Goal: Transaction & Acquisition: Purchase product/service

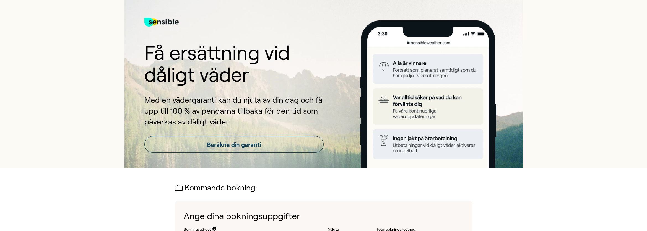
scroll to position [88, 0]
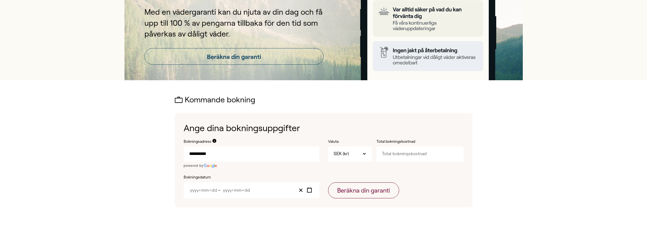
click at [214, 154] on input "**********" at bounding box center [251, 153] width 135 height 15
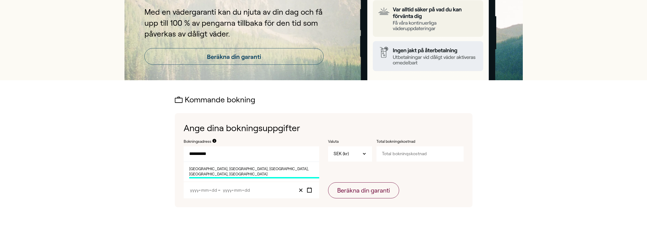
click at [221, 169] on span "[GEOGRAPHIC_DATA], [GEOGRAPHIC_DATA], [GEOGRAPHIC_DATA], [GEOGRAPHIC_DATA], [GE…" at bounding box center [254, 172] width 130 height 12
type input "**********"
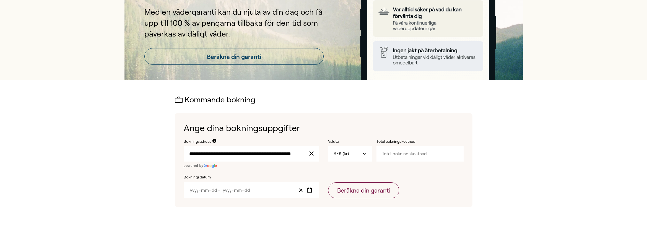
click at [199, 190] on span "-" at bounding box center [199, 190] width 2 height 5
click at [195, 190] on input "Year" at bounding box center [194, 190] width 9 height 5
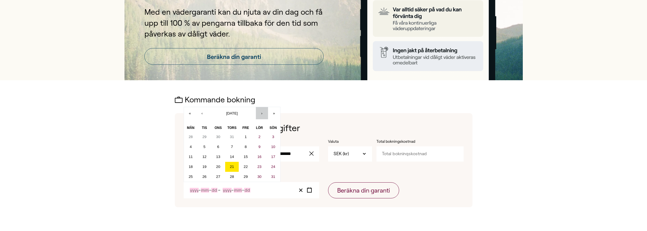
click at [259, 113] on button "›" at bounding box center [262, 113] width 12 height 12
click at [228, 166] on button "20" at bounding box center [232, 167] width 14 height 10
click at [263, 112] on button "›" at bounding box center [262, 113] width 12 height 12
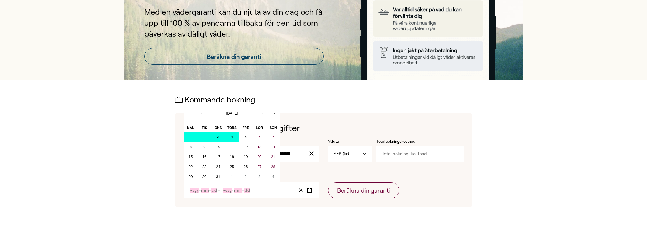
click at [237, 136] on button "4" at bounding box center [232, 137] width 14 height 10
type input "2025"
type input "11"
type input "20"
type input "2025"
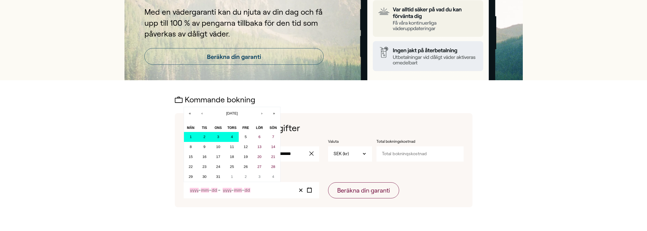
type input "12"
type input "4"
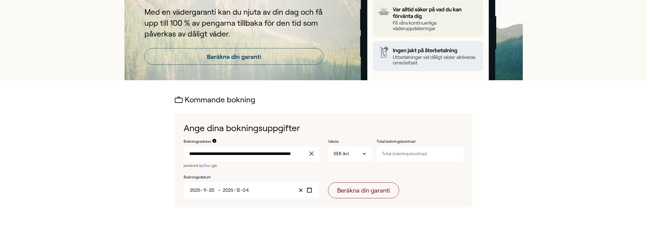
click at [414, 152] on input "Total bokningskostnad" at bounding box center [419, 153] width 87 height 15
type input "33110"
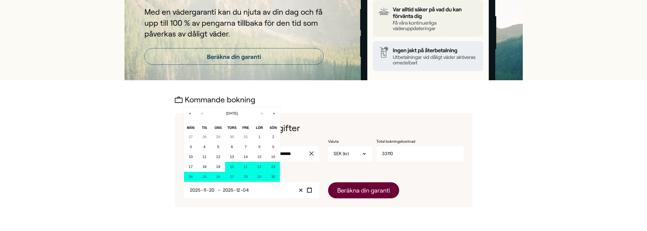
click at [368, 188] on button "Beräkna din garanti" at bounding box center [363, 190] width 71 height 16
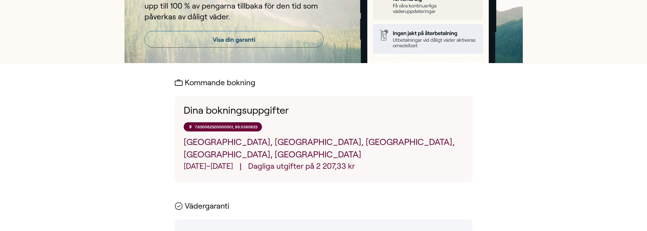
scroll to position [36, 0]
